Goal: Information Seeking & Learning: Learn about a topic

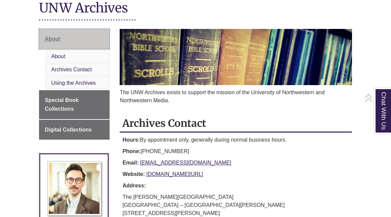
scroll to position [100, 0]
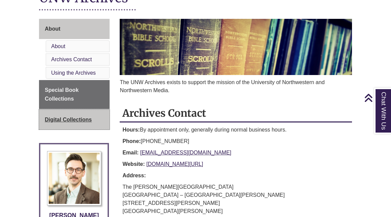
click at [80, 119] on span "Digital Collections" at bounding box center [68, 120] width 47 height 6
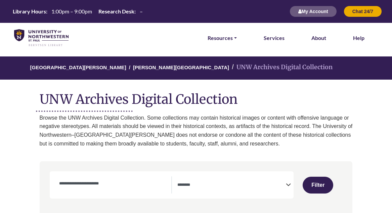
select select "Database Subject Filter"
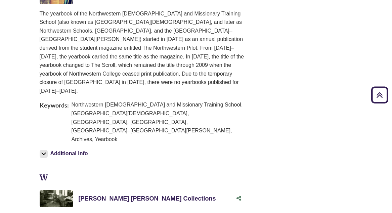
scroll to position [1099, 0]
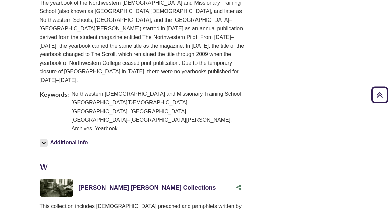
click at [126, 185] on link "[PERSON_NAME] [PERSON_NAME] Collections This link opens in a new window" at bounding box center [148, 188] width 138 height 7
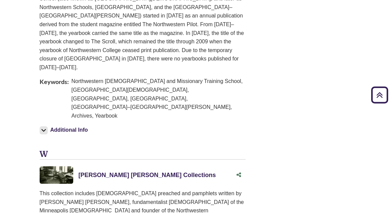
scroll to position [1119, 0]
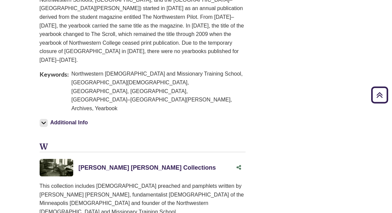
click at [132, 164] on link "[PERSON_NAME] [PERSON_NAME] Collections This link opens in a new window" at bounding box center [148, 167] width 138 height 7
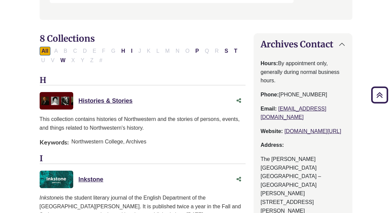
scroll to position [184, 0]
